Goal: Register for event/course

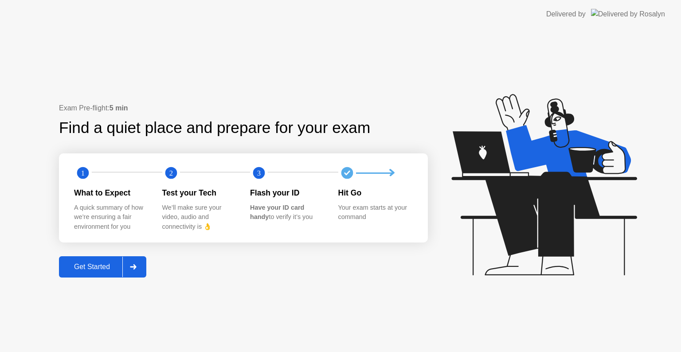
click at [86, 274] on button "Get Started" at bounding box center [102, 266] width 87 height 21
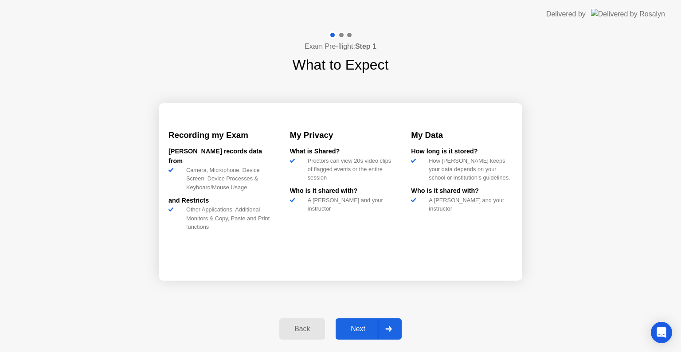
click at [353, 327] on div "Next" at bounding box center [357, 329] width 39 height 8
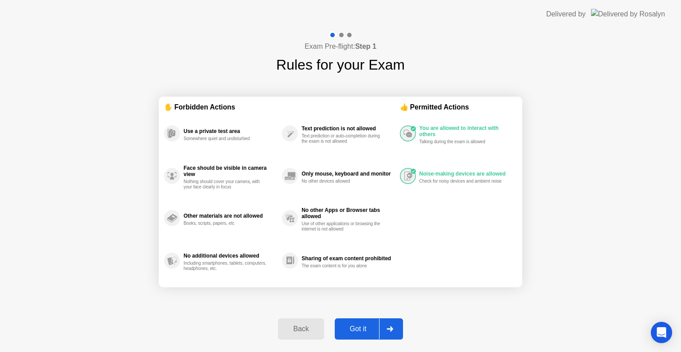
click at [353, 327] on div "Got it" at bounding box center [358, 329] width 42 height 8
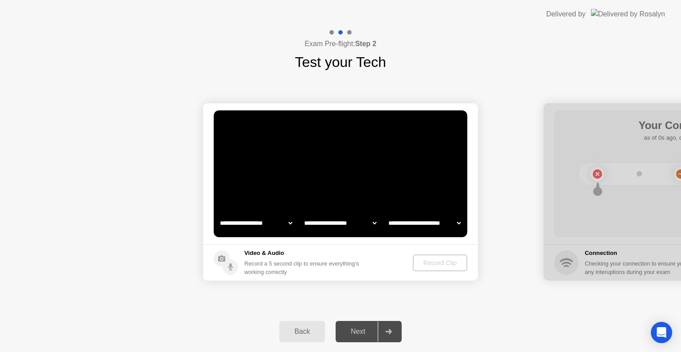
select select "**********"
select select "*******"
click at [433, 260] on div "Record Clip" at bounding box center [439, 262] width 47 height 7
click at [438, 263] on div "Record Clip" at bounding box center [440, 262] width 47 height 7
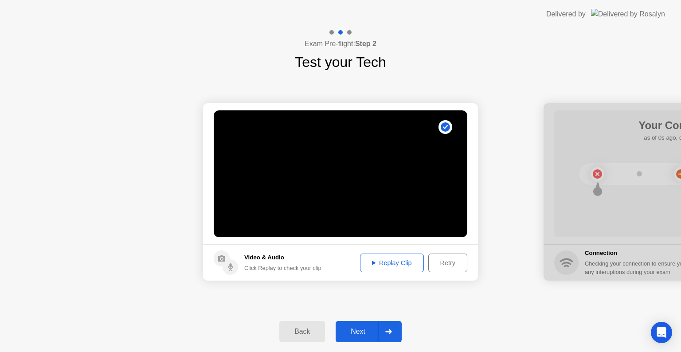
click at [365, 332] on div "Next" at bounding box center [357, 332] width 39 height 8
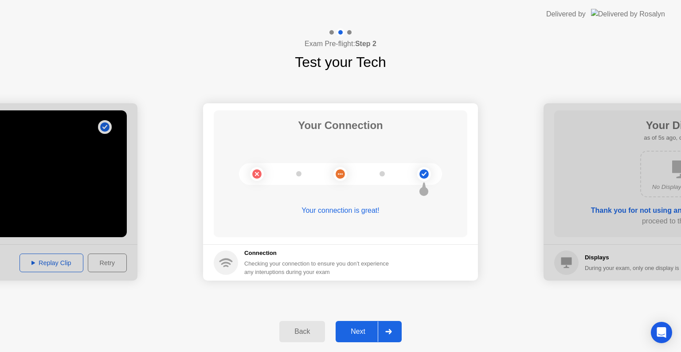
click at [367, 329] on div "Next" at bounding box center [357, 332] width 39 height 8
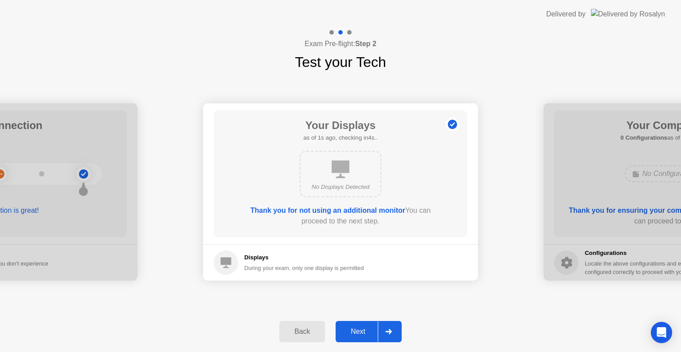
click at [368, 329] on div "Next" at bounding box center [357, 332] width 39 height 8
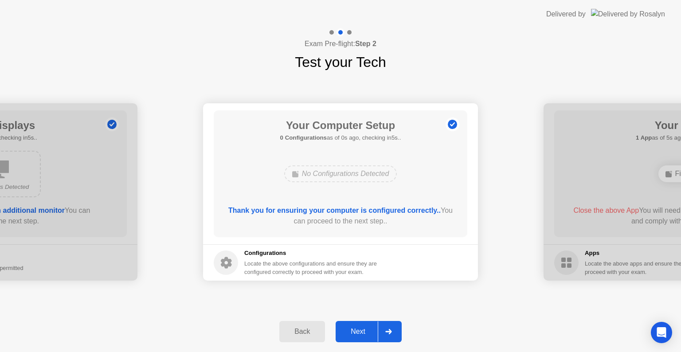
click at [368, 329] on div "Next" at bounding box center [357, 332] width 39 height 8
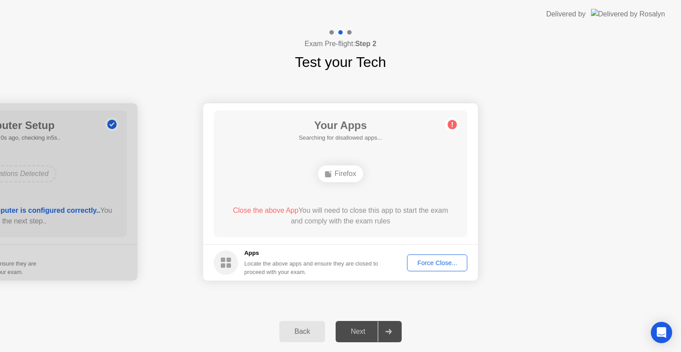
click at [368, 329] on div "Next" at bounding box center [357, 332] width 39 height 8
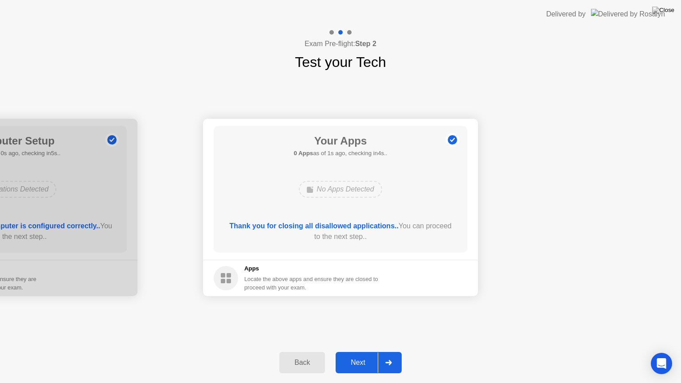
click at [362, 352] on div "Next" at bounding box center [357, 363] width 39 height 8
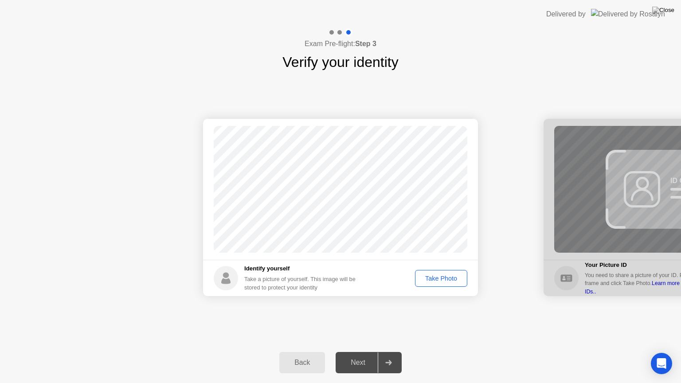
click at [426, 282] on div "Take Photo" at bounding box center [441, 278] width 46 height 7
click at [350, 352] on button "Next" at bounding box center [369, 362] width 66 height 21
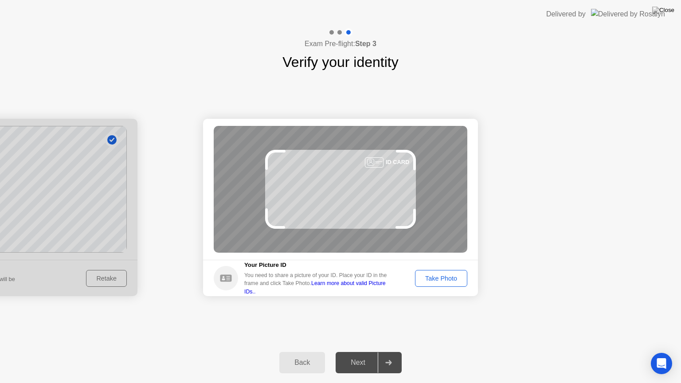
click at [434, 281] on div "Take Photo" at bounding box center [441, 278] width 46 height 7
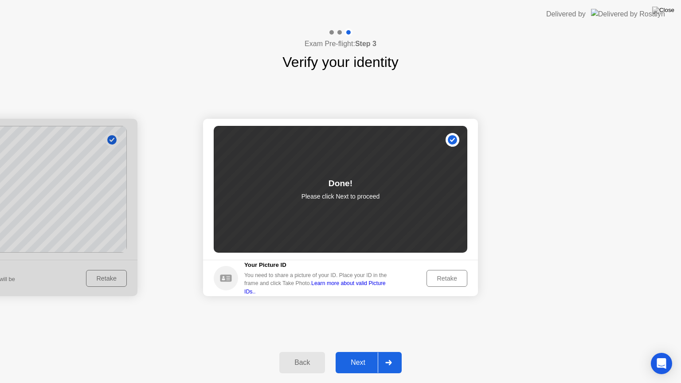
click at [365, 352] on div "Next" at bounding box center [357, 363] width 39 height 8
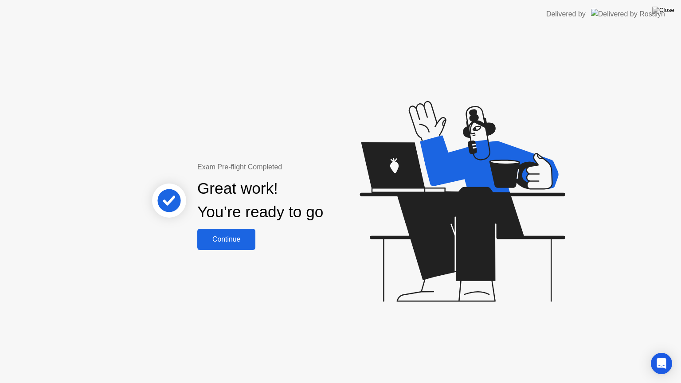
click at [239, 243] on div "Continue" at bounding box center [226, 239] width 53 height 8
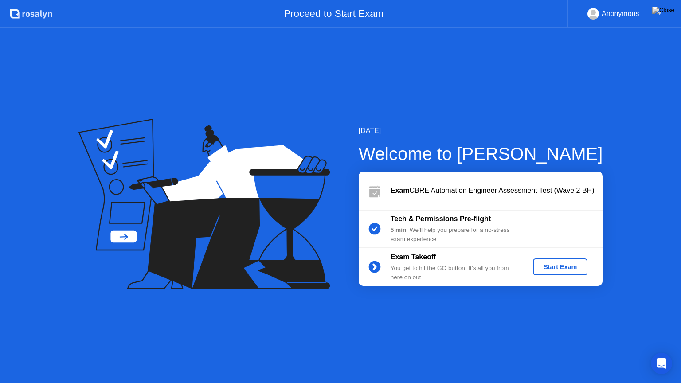
click at [571, 263] on div "Start Exam" at bounding box center [560, 266] width 47 height 7
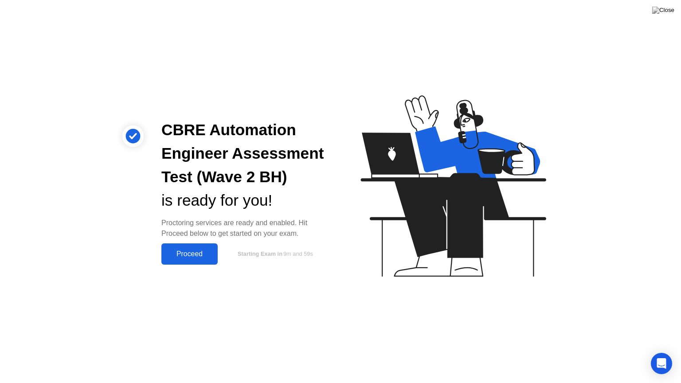
click at [204, 258] on div "Proceed" at bounding box center [189, 254] width 51 height 8
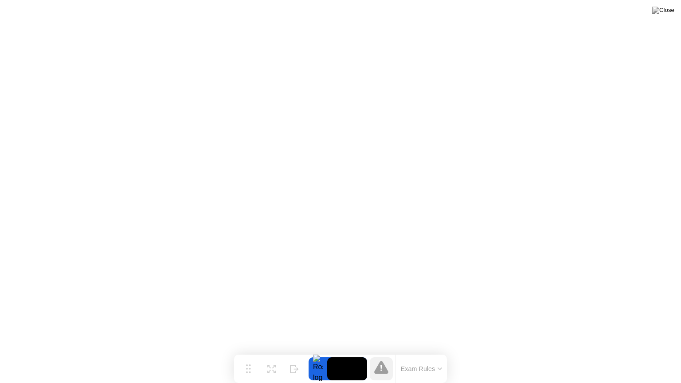
click at [352, 352] on video at bounding box center [347, 368] width 40 height 23
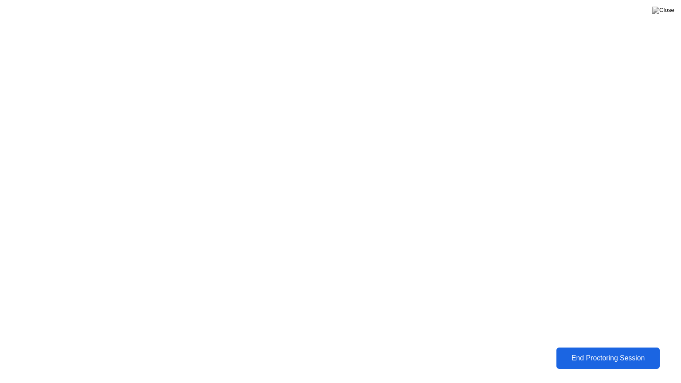
click at [608, 352] on div "End Proctoring Session" at bounding box center [608, 358] width 98 height 8
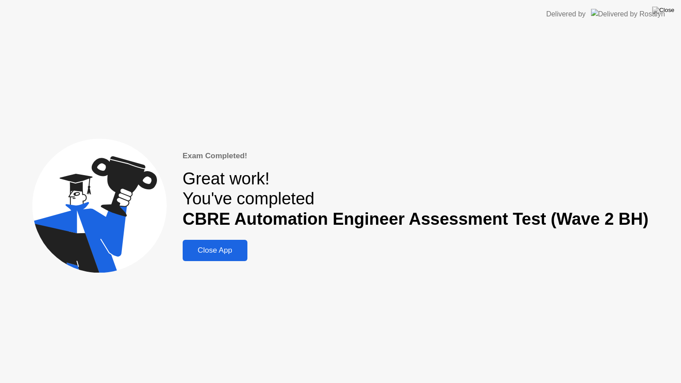
click at [245, 255] on div "Close App" at bounding box center [214, 250] width 59 height 9
